Goal: Task Accomplishment & Management: Use online tool/utility

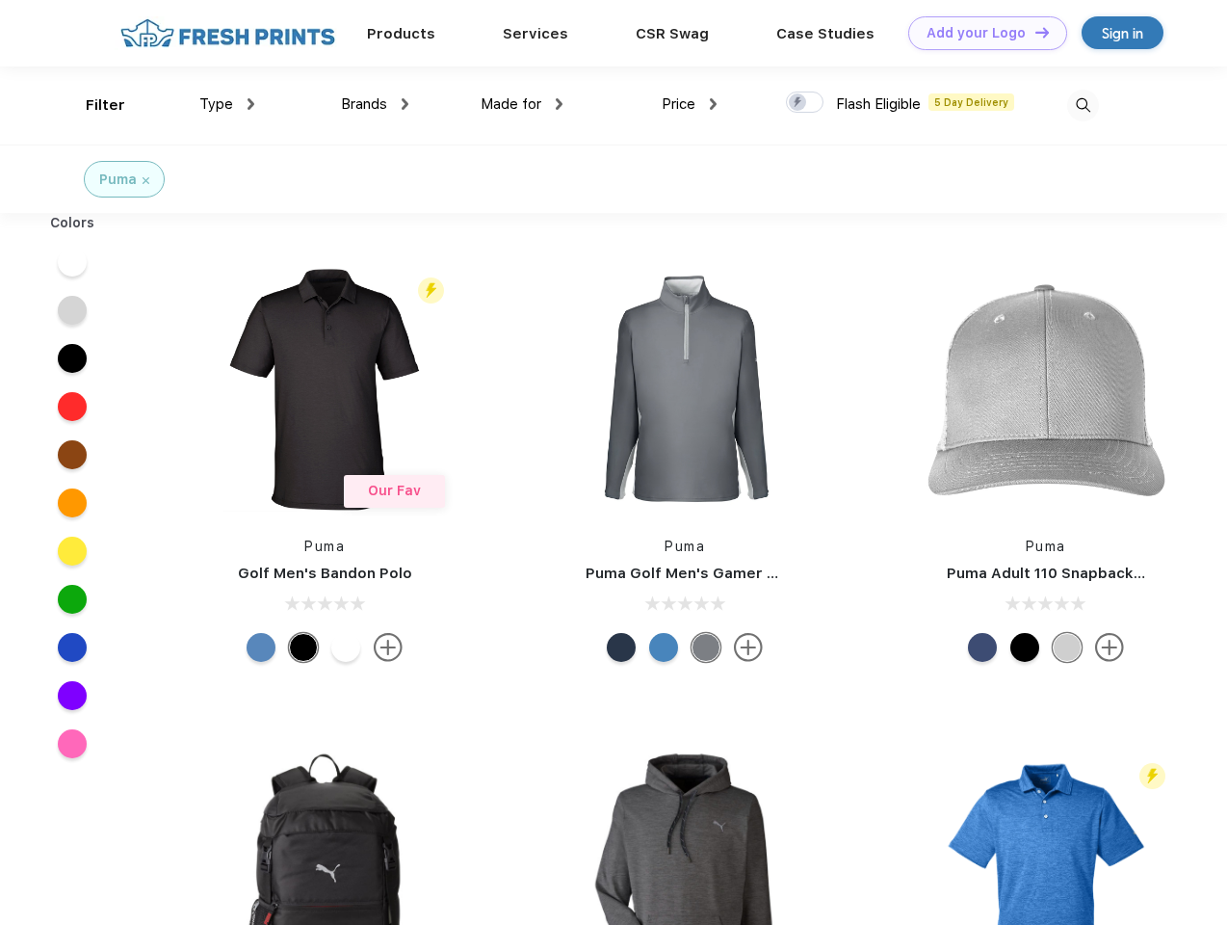
click at [981, 33] on link "Add your Logo Design Tool" at bounding box center [988, 33] width 159 height 34
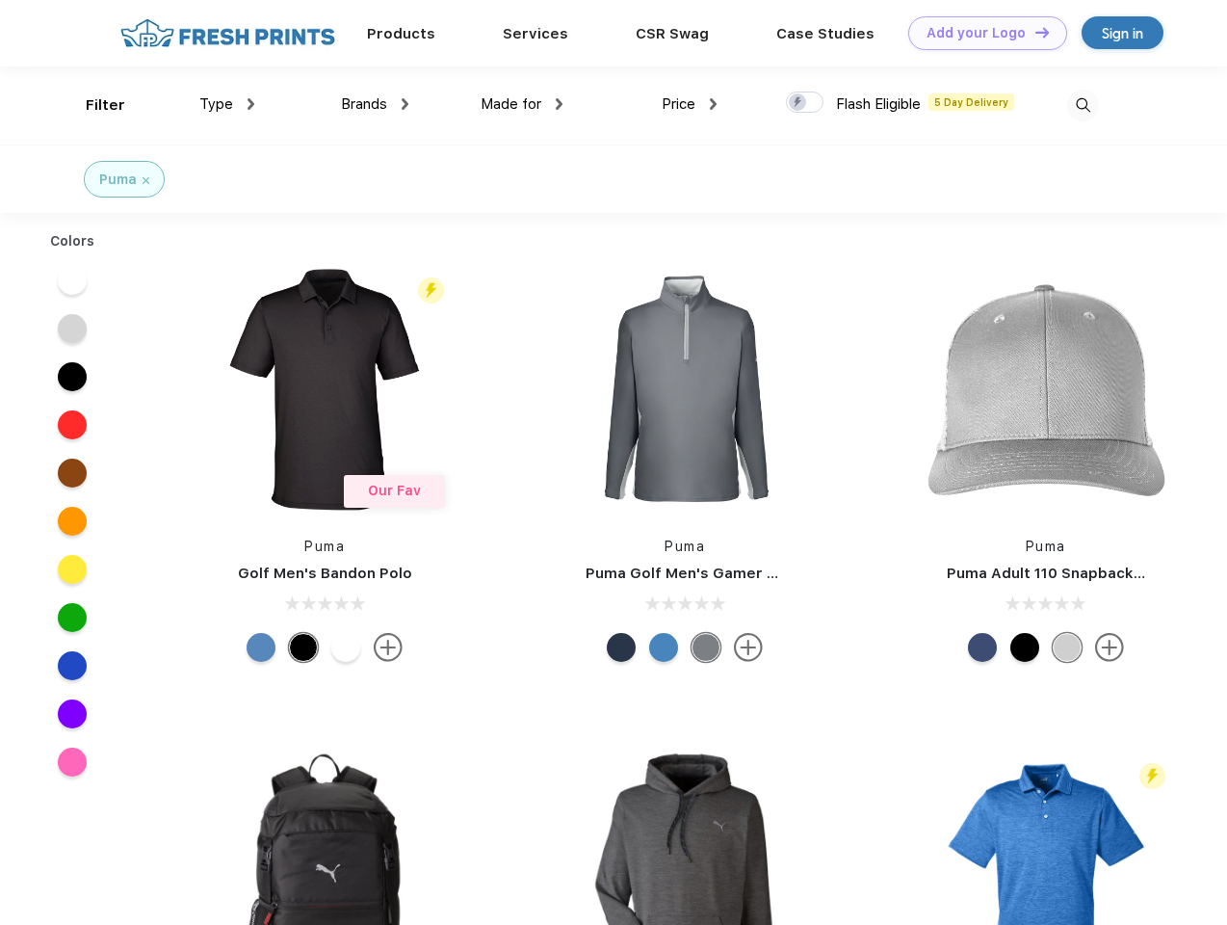
click at [0, 0] on div "Design Tool" at bounding box center [0, 0] width 0 height 0
click at [1034, 32] on link "Add your Logo Design Tool" at bounding box center [988, 33] width 159 height 34
click at [92, 105] on div "Filter" at bounding box center [106, 105] width 40 height 22
click at [227, 104] on span "Type" at bounding box center [216, 103] width 34 height 17
click at [375, 104] on span "Brands" at bounding box center [364, 103] width 46 height 17
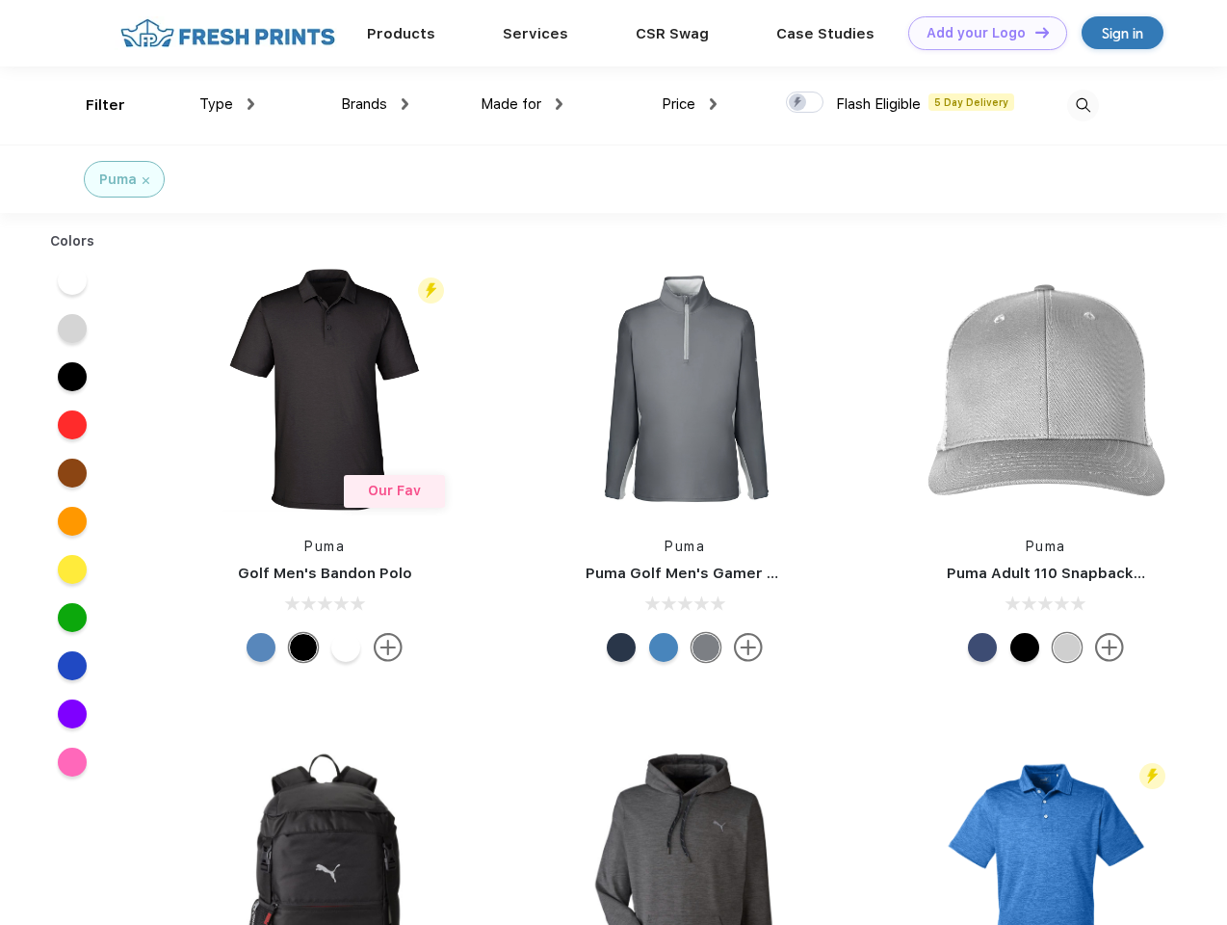
click at [522, 104] on span "Made for" at bounding box center [511, 103] width 61 height 17
click at [690, 104] on span "Price" at bounding box center [679, 103] width 34 height 17
click at [805, 103] on div at bounding box center [805, 102] width 38 height 21
click at [799, 103] on input "checkbox" at bounding box center [792, 97] width 13 height 13
click at [1083, 105] on img at bounding box center [1084, 106] width 32 height 32
